Goal: Information Seeking & Learning: Learn about a topic

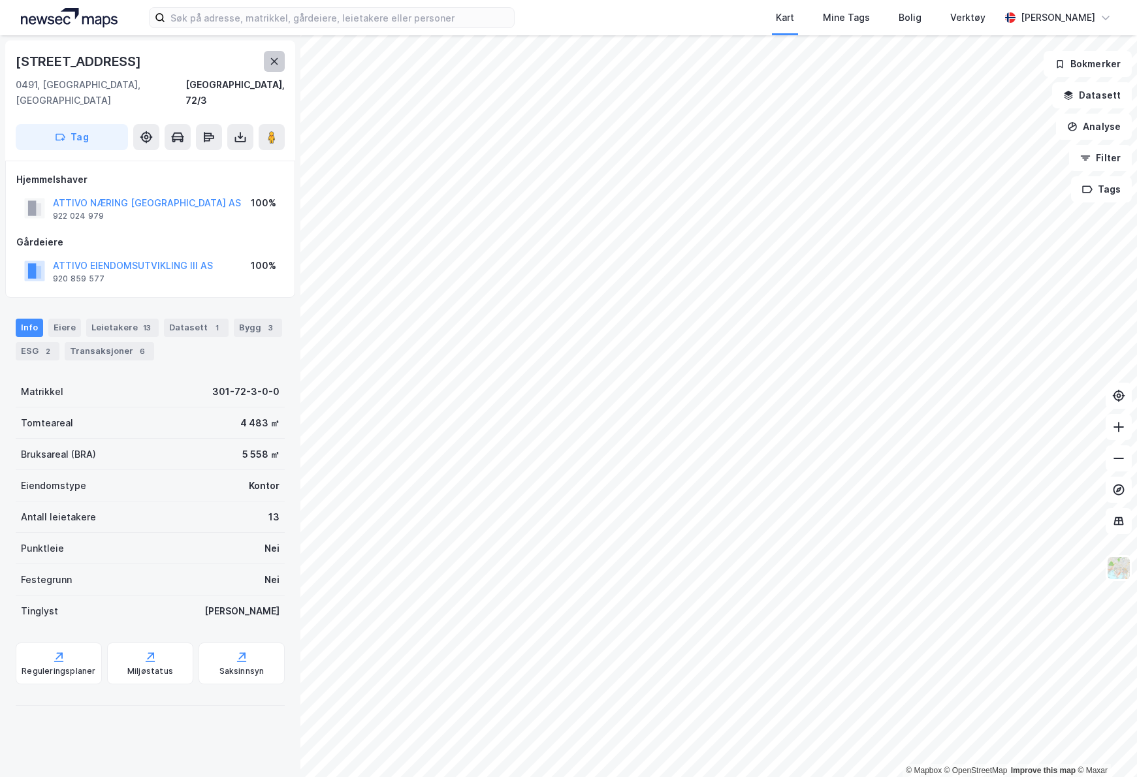
click at [272, 63] on icon at bounding box center [274, 61] width 7 height 7
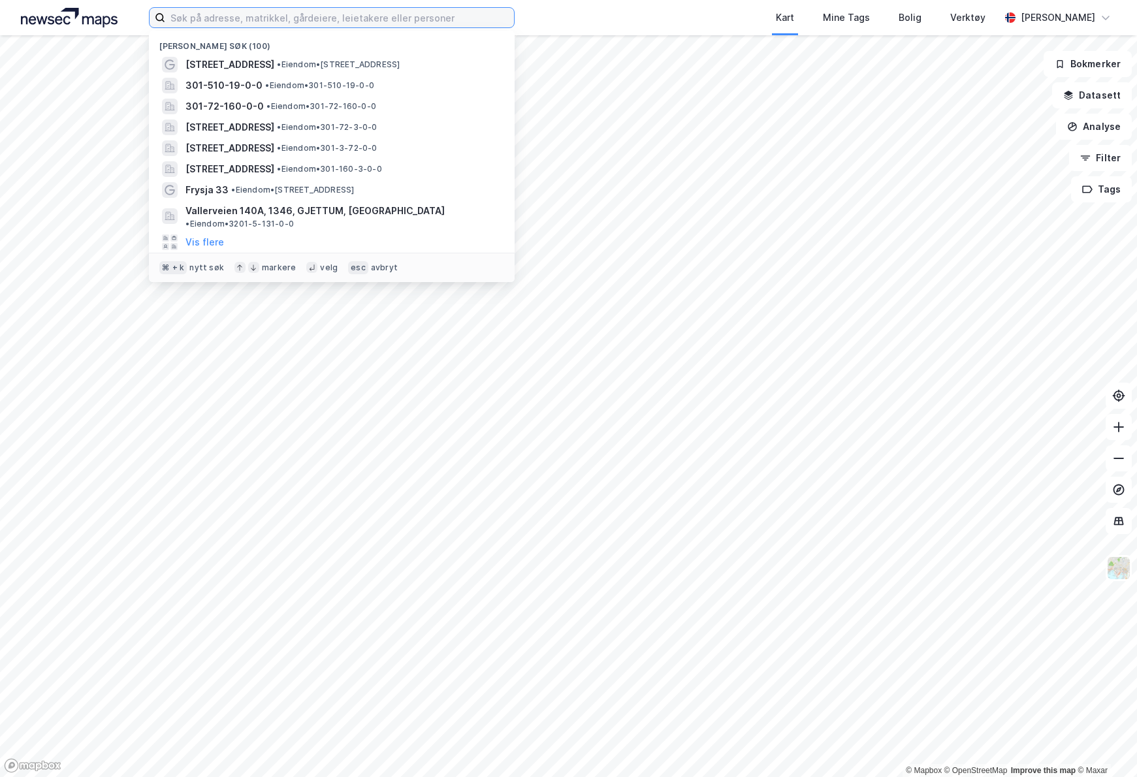
click at [291, 27] on input at bounding box center [339, 18] width 349 height 20
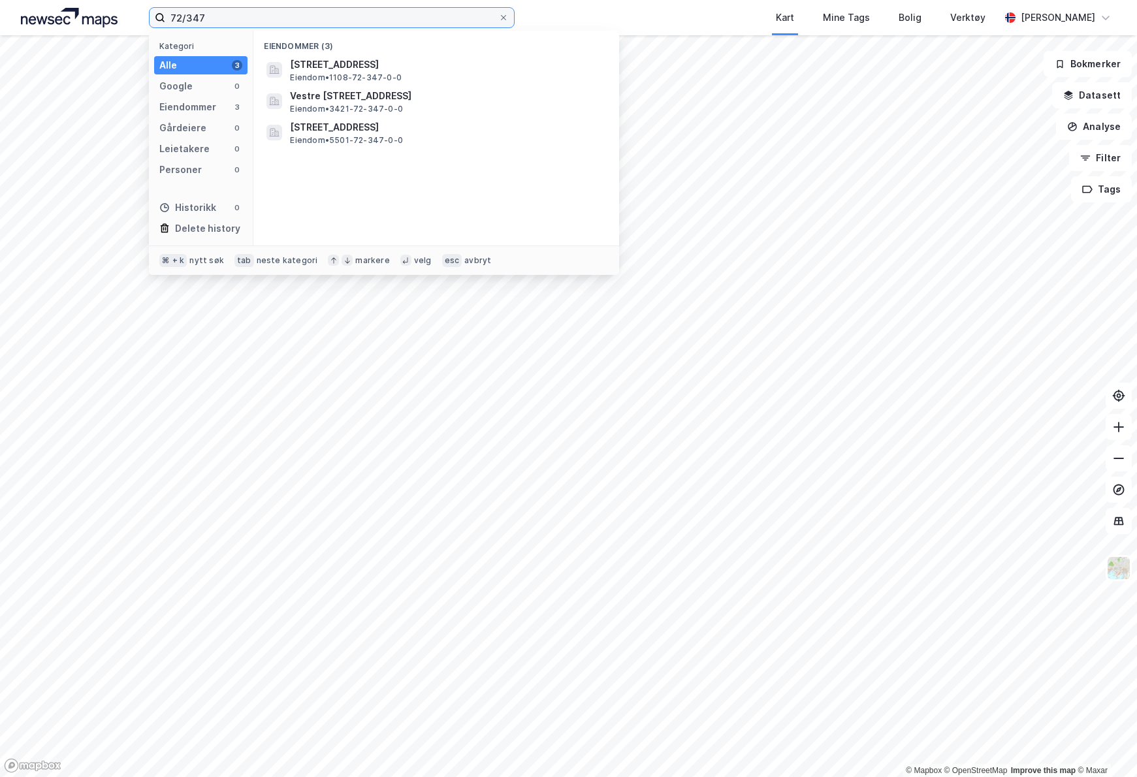
click at [244, 14] on input "72/347" at bounding box center [331, 18] width 333 height 20
drag, startPoint x: 244, startPoint y: 14, endPoint x: 144, endPoint y: 9, distance: 100.1
click at [144, 9] on div "72/347 Kategori Alle 3 Google 0 Eiendommer 3 Gårdeiere 0 Leietakere 0 Personer …" at bounding box center [568, 17] width 1137 height 35
click at [237, 25] on input "72/347" at bounding box center [331, 18] width 333 height 20
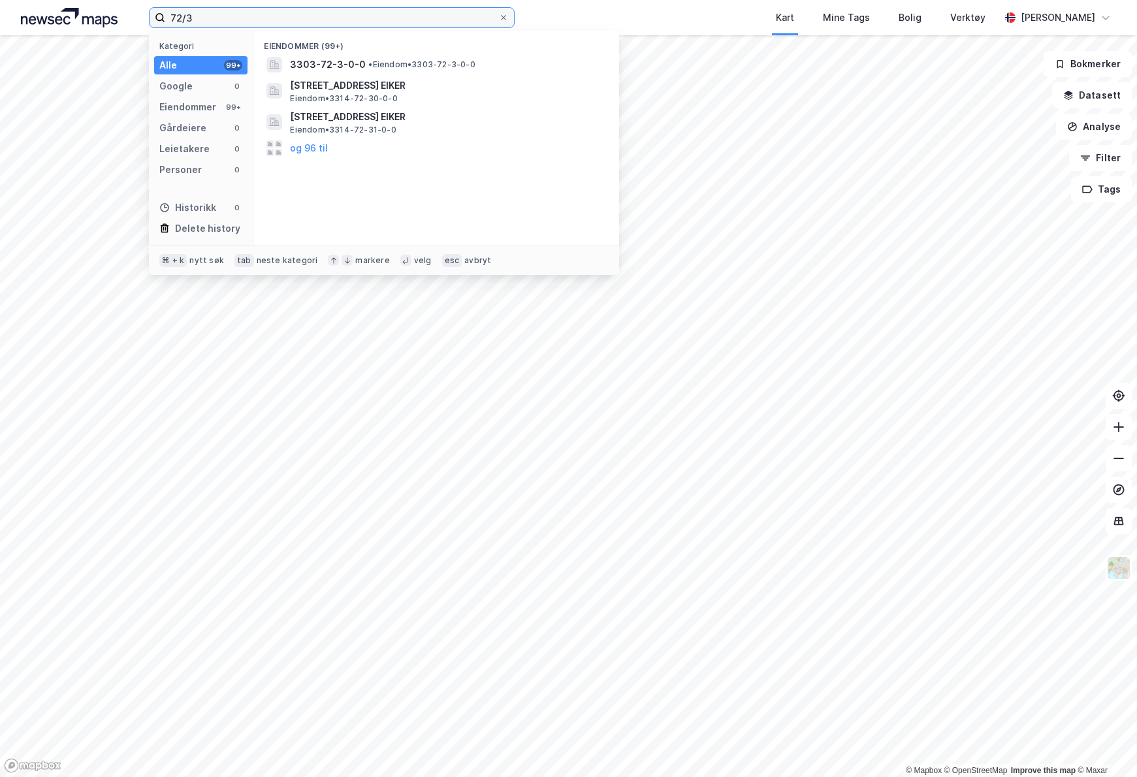
click at [230, 20] on input "72/3" at bounding box center [331, 18] width 333 height 20
drag, startPoint x: 227, startPoint y: 18, endPoint x: 149, endPoint y: 8, distance: 79.0
click at [149, 8] on div "72/3" at bounding box center [332, 17] width 366 height 21
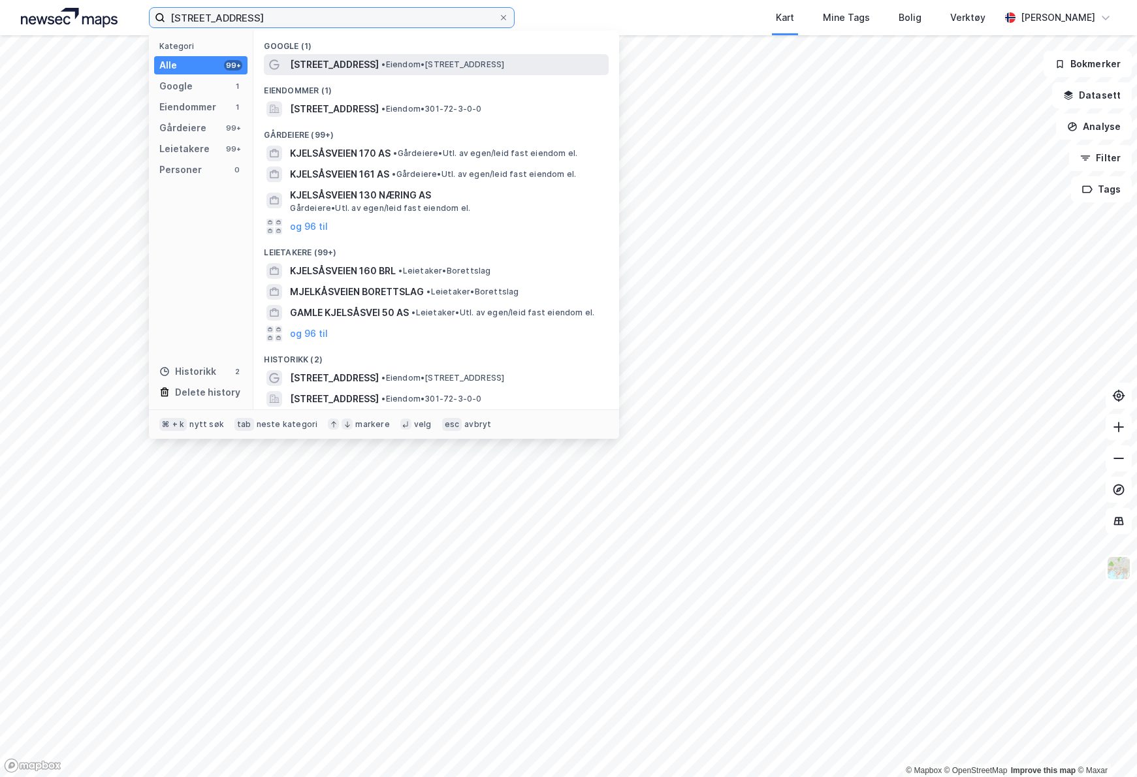
type input "[STREET_ADDRESS]"
click at [398, 68] on span "• Eiendom • Kjelsåsveien 160, 0491 Oslo" at bounding box center [442, 64] width 123 height 10
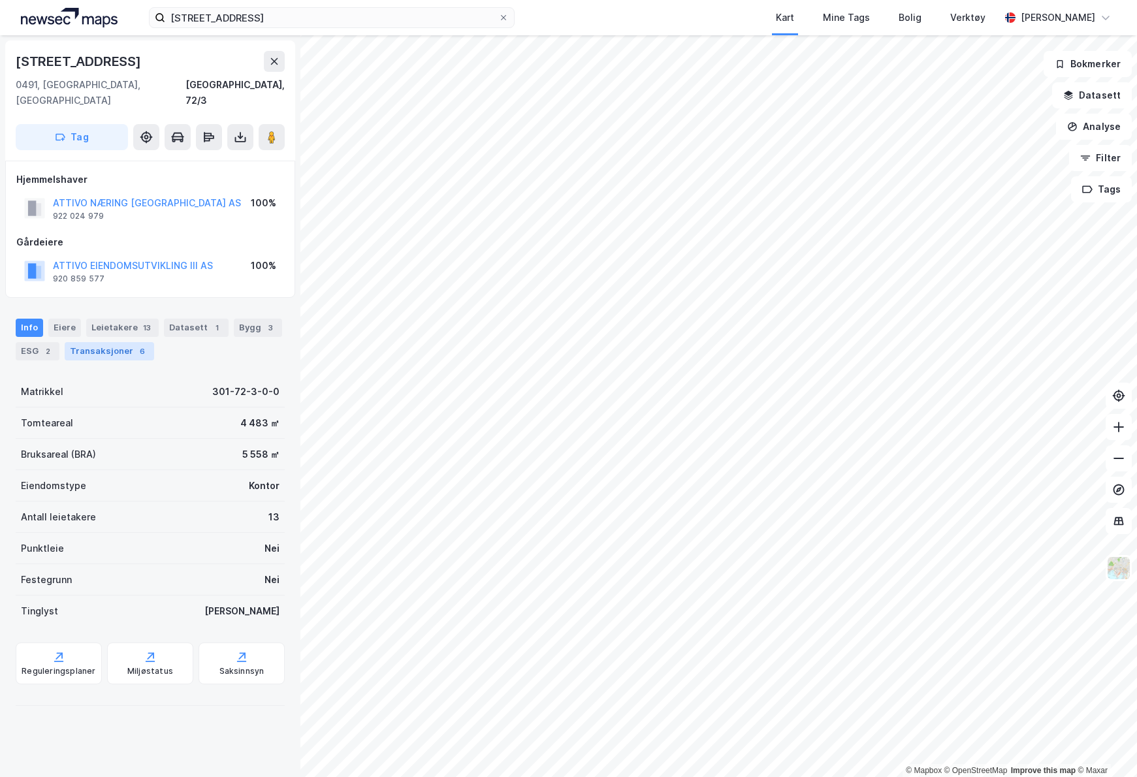
click at [112, 342] on div "Transaksjoner 6" at bounding box center [109, 351] width 89 height 18
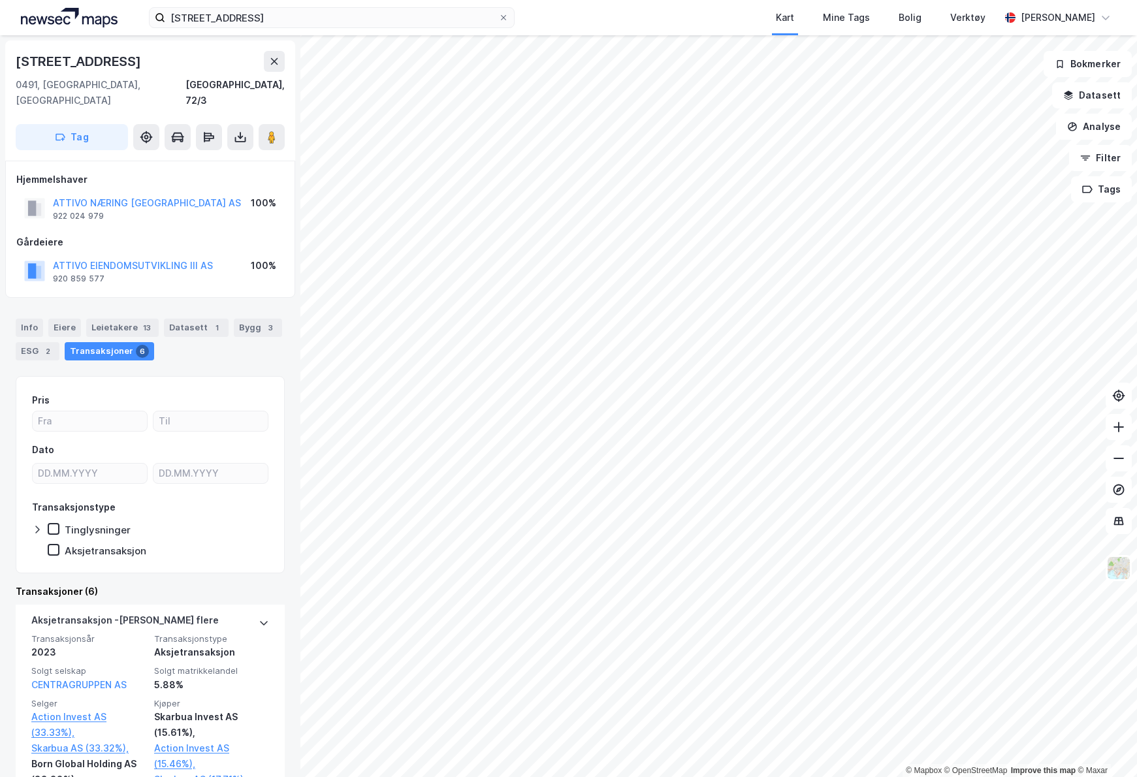
click at [99, 342] on div "Transaksjoner 6" at bounding box center [109, 351] width 89 height 18
click at [39, 319] on div "Info" at bounding box center [29, 328] width 27 height 18
